Goal: Browse casually

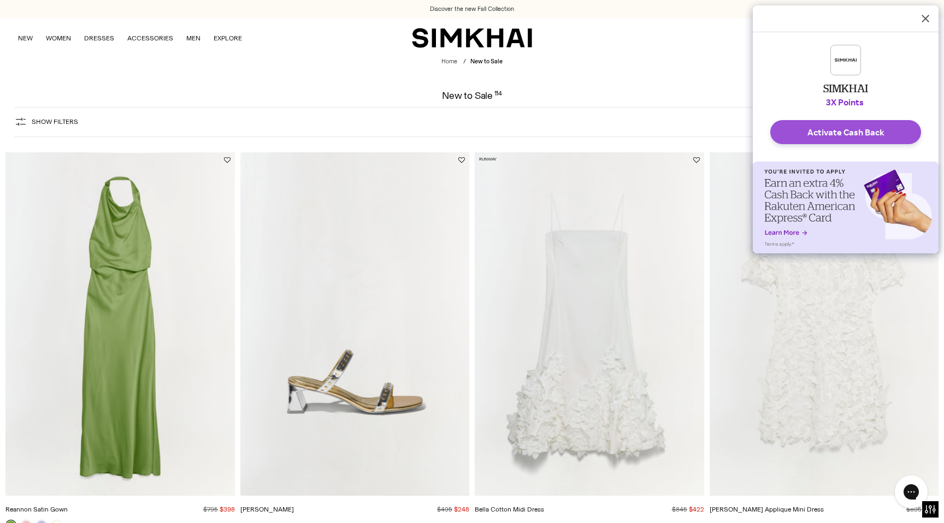
click at [849, 136] on button "Activate Cash Back" at bounding box center [845, 132] width 151 height 24
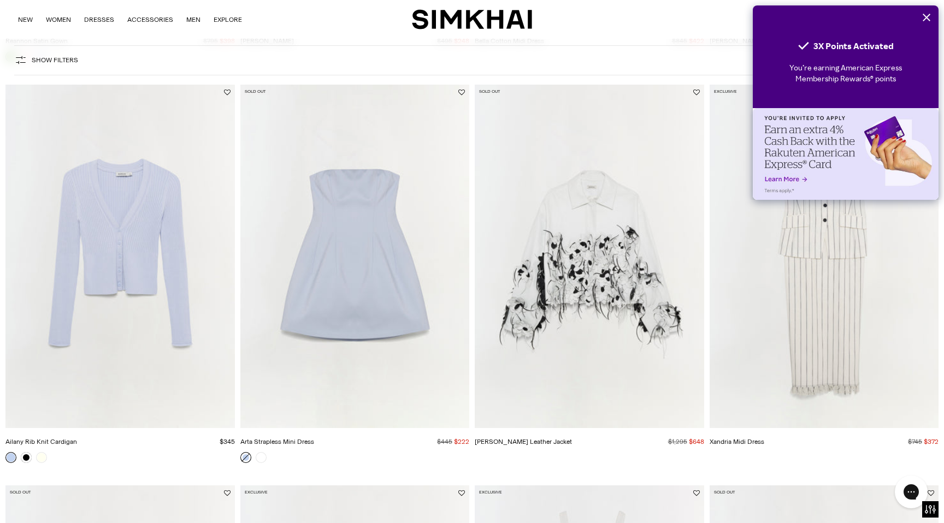
click at [927, 17] on icon "Close" at bounding box center [926, 17] width 9 height 9
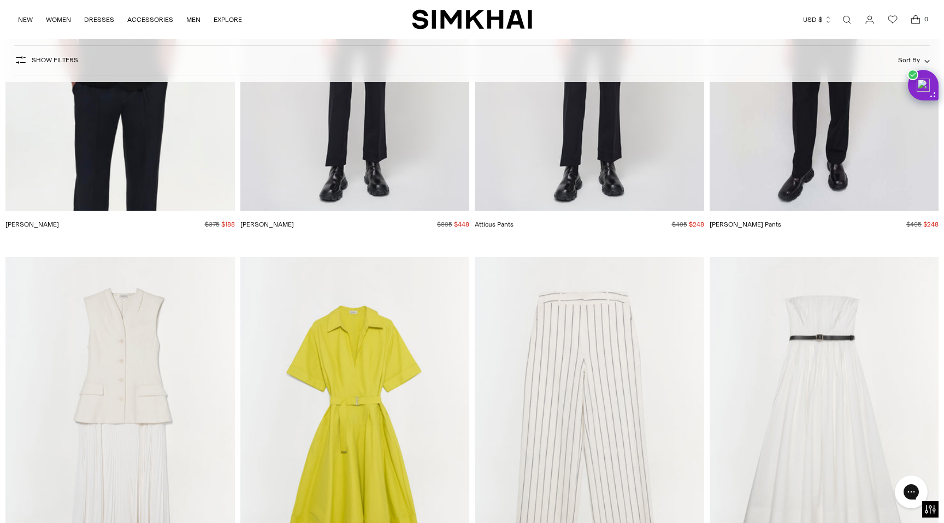
scroll to position [10104, 0]
